Goal: Find specific page/section: Find specific page/section

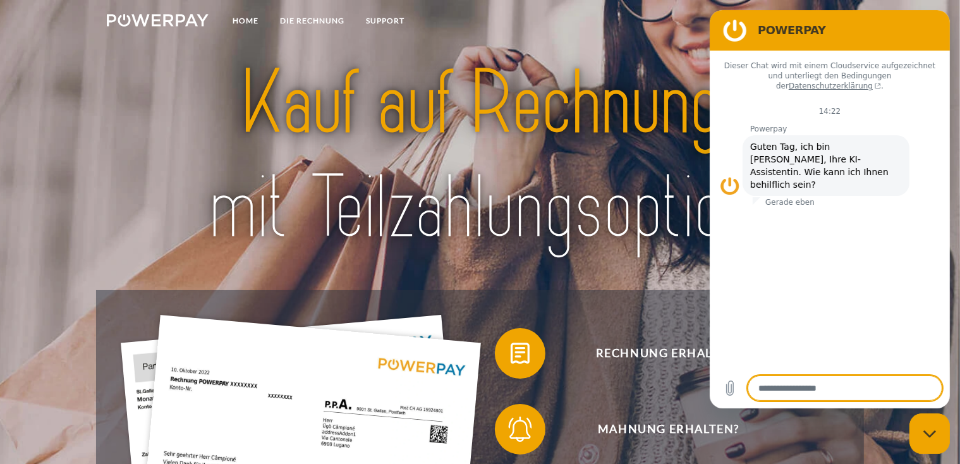
click at [607, 212] on img at bounding box center [480, 155] width 673 height 219
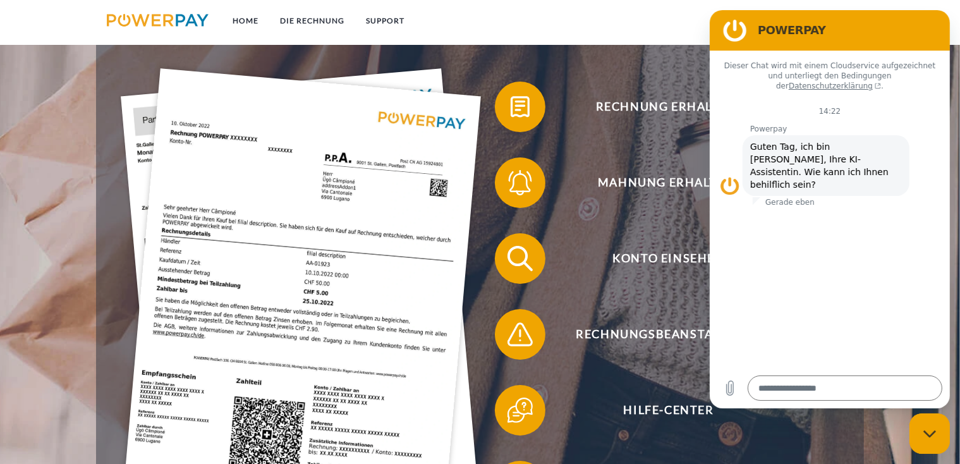
scroll to position [253, 0]
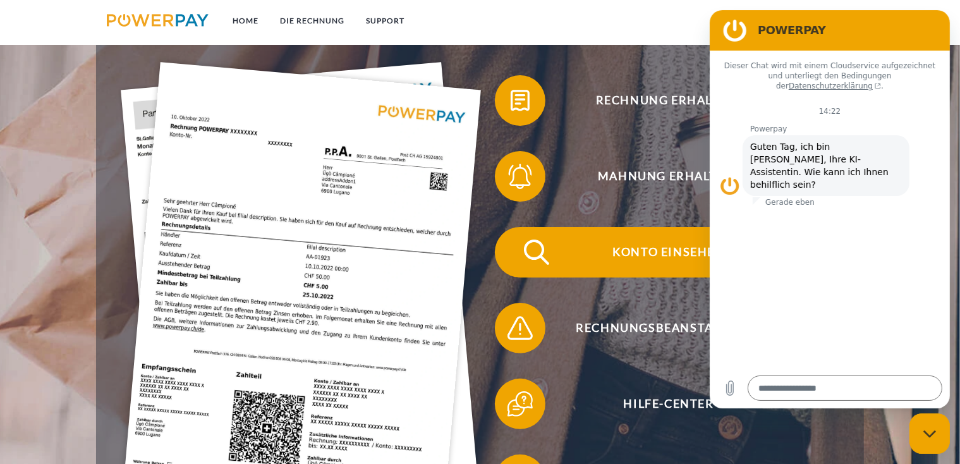
click at [645, 257] on span "Konto einsehen" at bounding box center [669, 252] width 310 height 51
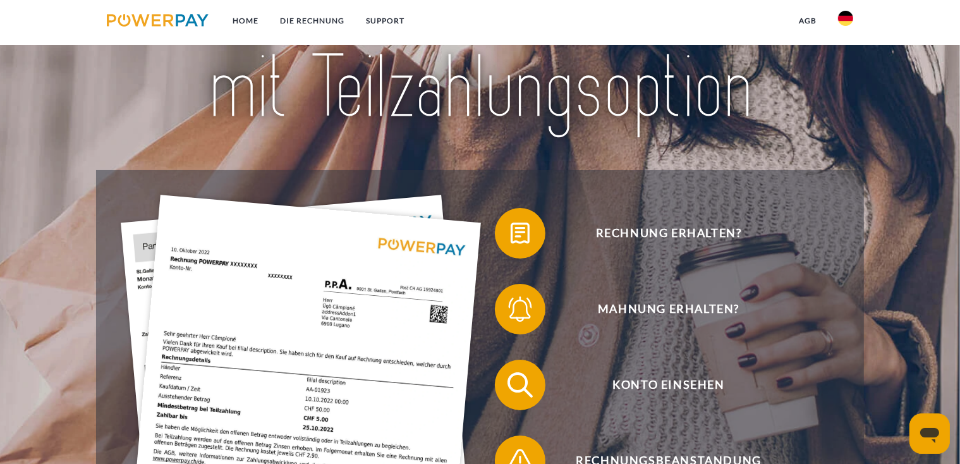
scroll to position [253, 0]
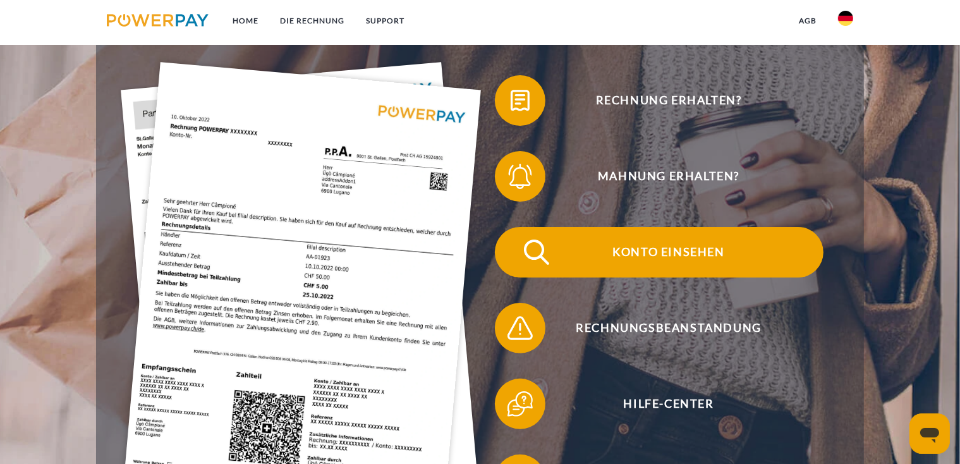
click at [579, 249] on span "Konto einsehen" at bounding box center [669, 252] width 310 height 51
